Goal: Check status: Check status

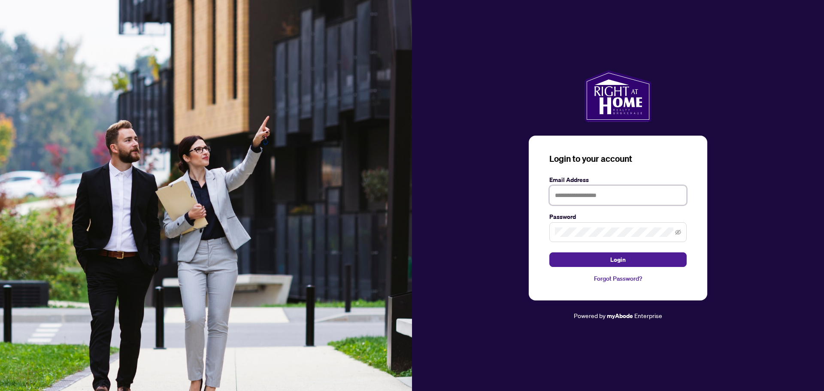
click at [594, 201] on input "text" at bounding box center [618, 196] width 137 height 20
type input "**********"
click at [550, 252] on button "Login" at bounding box center [618, 259] width 137 height 15
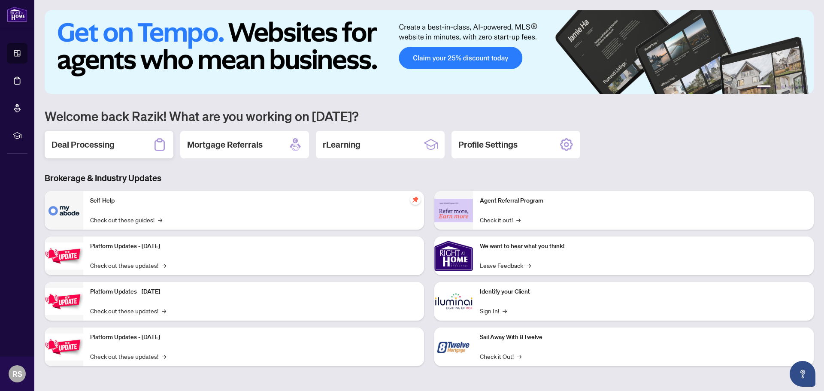
click at [126, 152] on div "Deal Processing" at bounding box center [109, 144] width 129 height 27
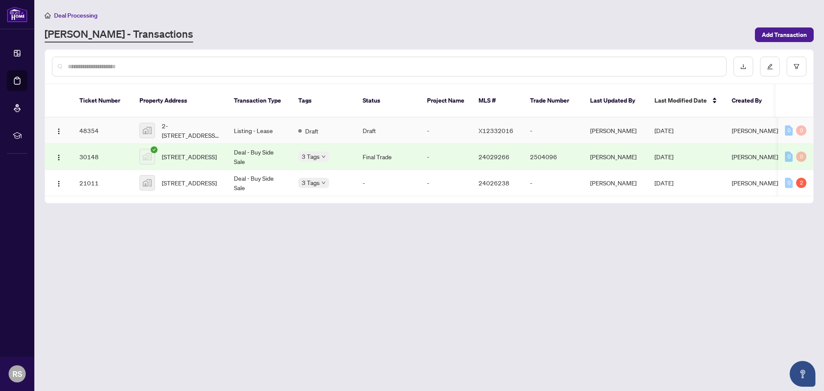
click at [90, 120] on td "48354" at bounding box center [103, 131] width 60 height 26
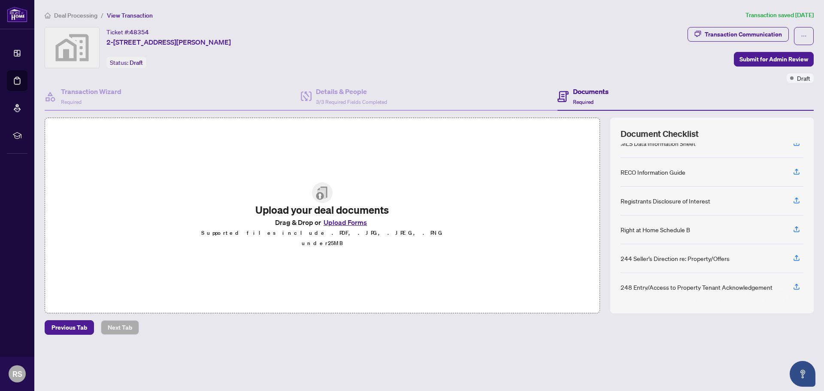
scroll to position [45, 0]
